Goal: Information Seeking & Learning: Find specific fact

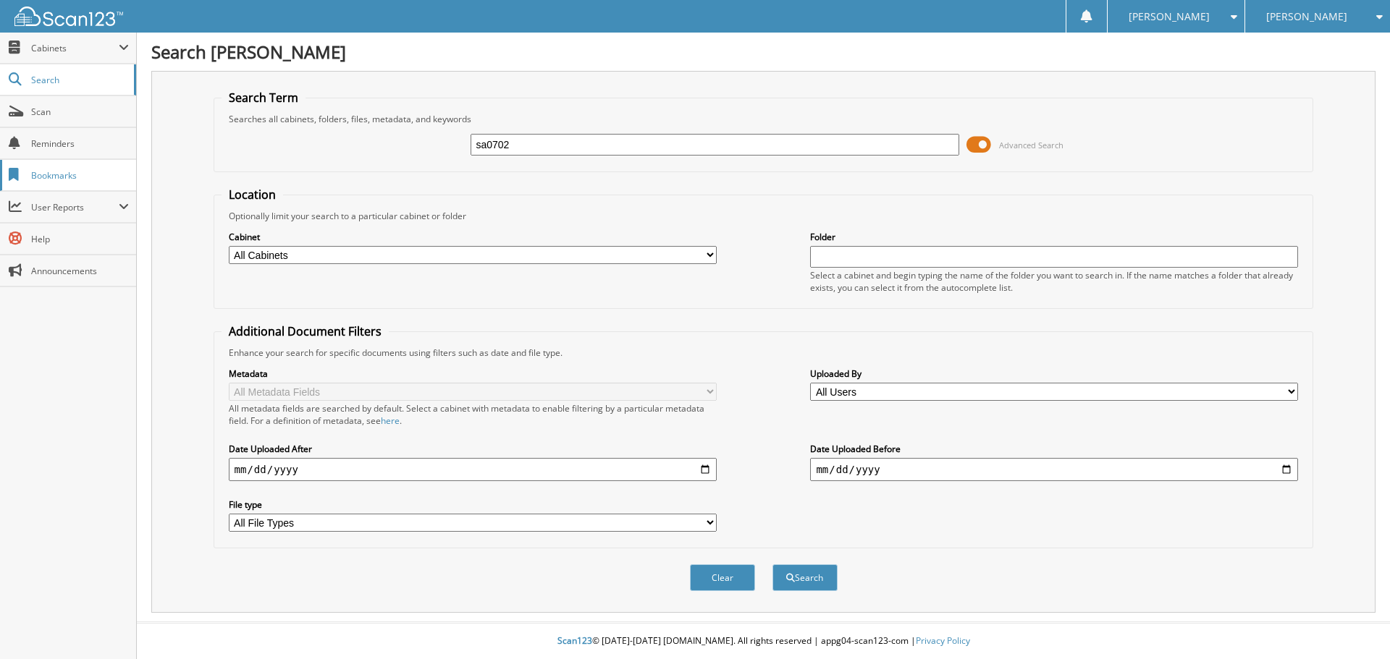
type input "sa0702"
click at [772, 565] on button "Search" at bounding box center [804, 578] width 65 height 27
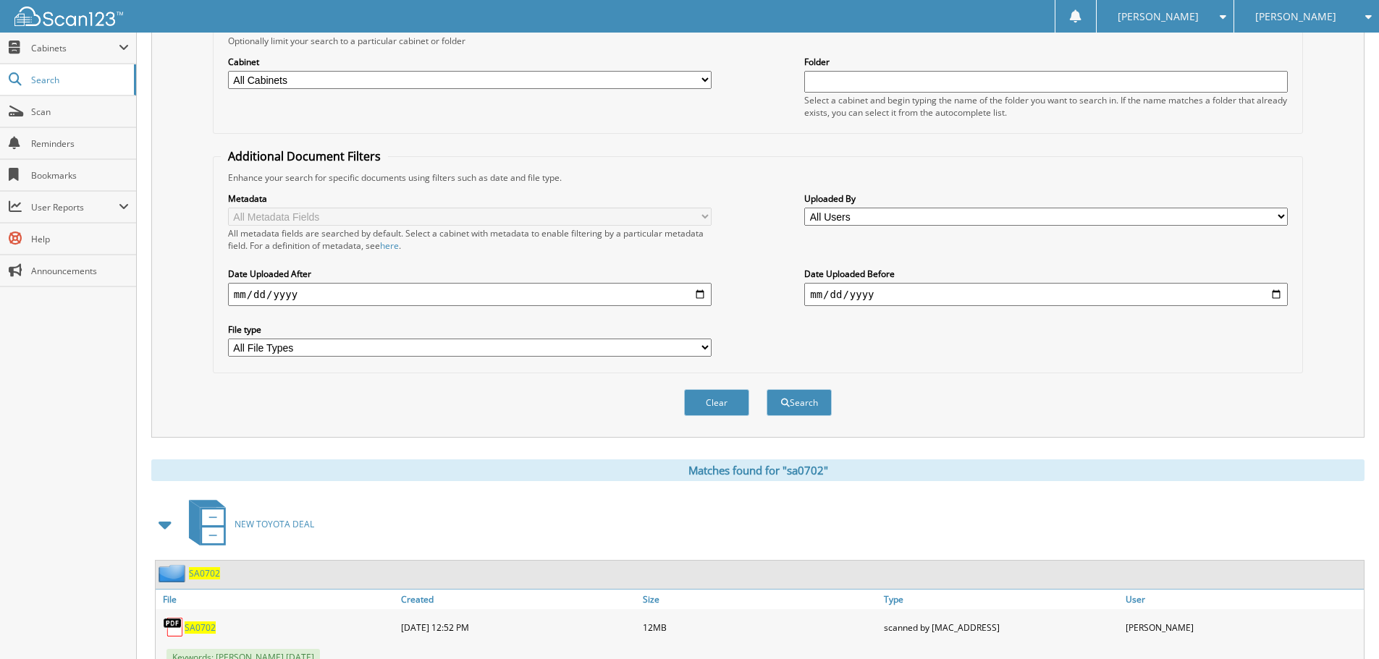
scroll to position [266, 0]
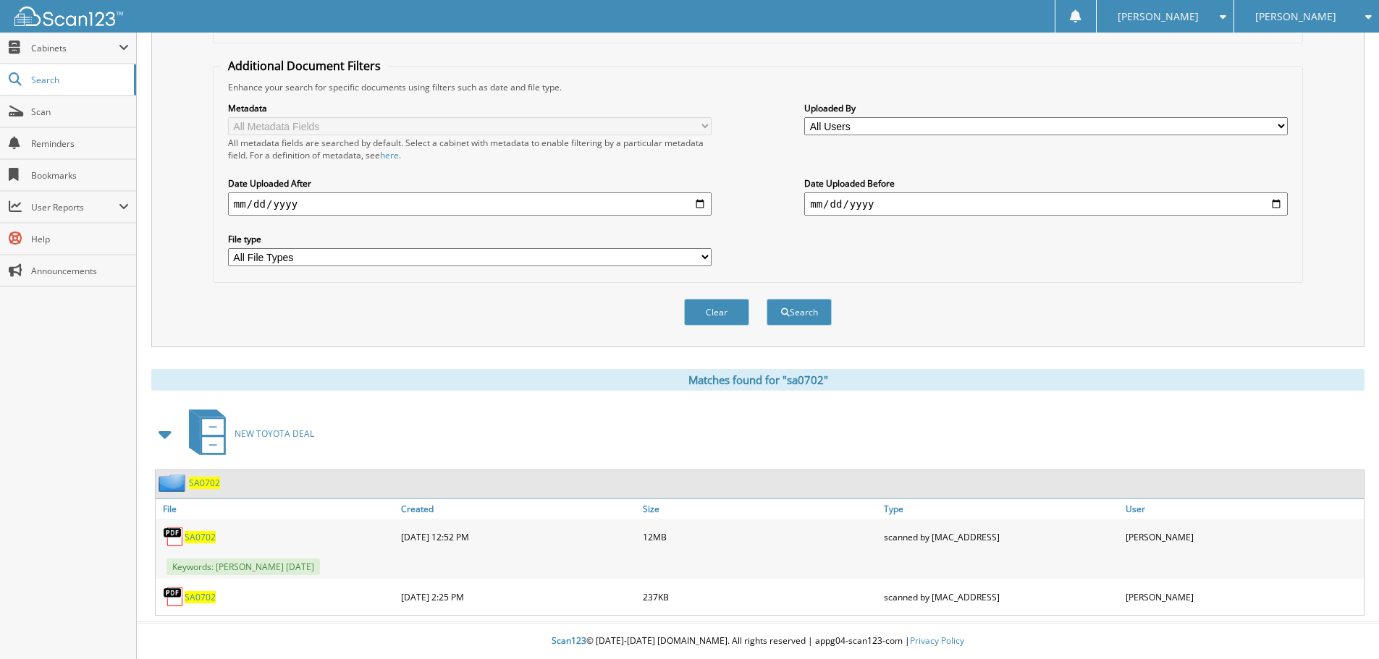
click at [206, 539] on span "SA0702" at bounding box center [200, 537] width 31 height 12
click at [1138, 24] on div "[PERSON_NAME]" at bounding box center [1165, 16] width 122 height 33
